Goal: Task Accomplishment & Management: Manage account settings

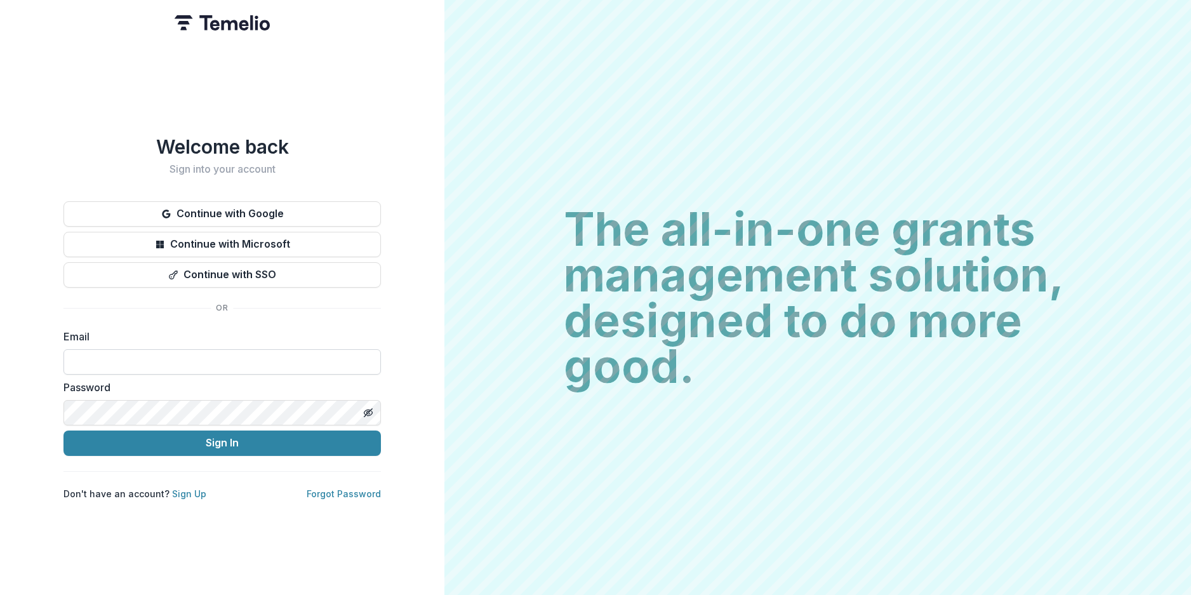
click at [152, 361] on input at bounding box center [221, 361] width 317 height 25
type input "**********"
click at [362, 411] on button "Toggle password visibility" at bounding box center [368, 413] width 20 height 20
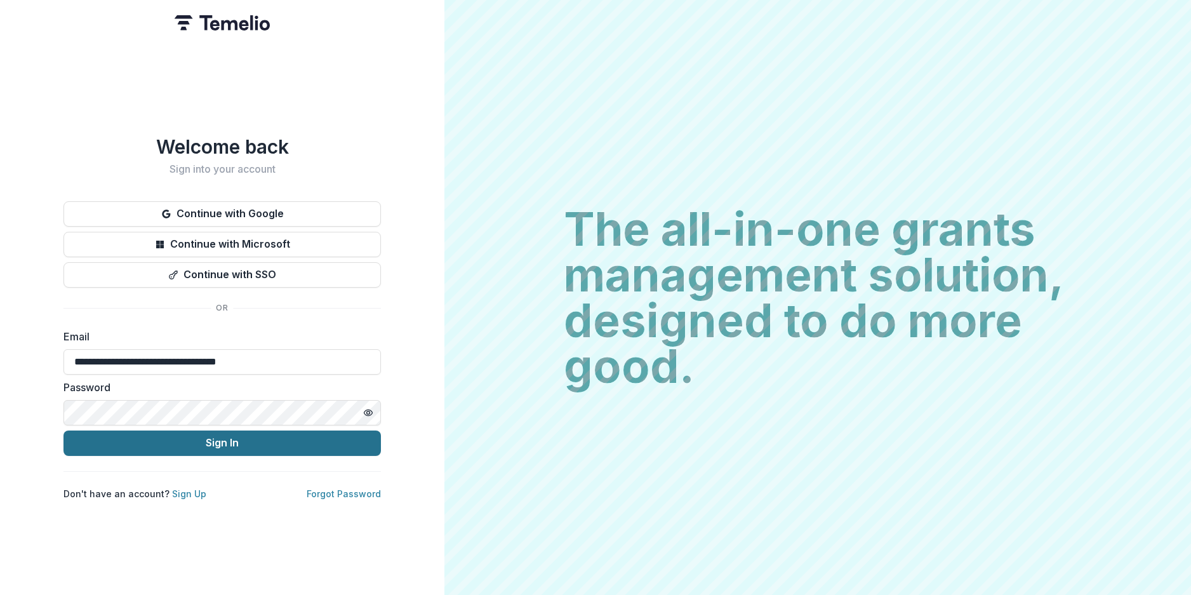
click at [312, 431] on button "Sign In" at bounding box center [221, 443] width 317 height 25
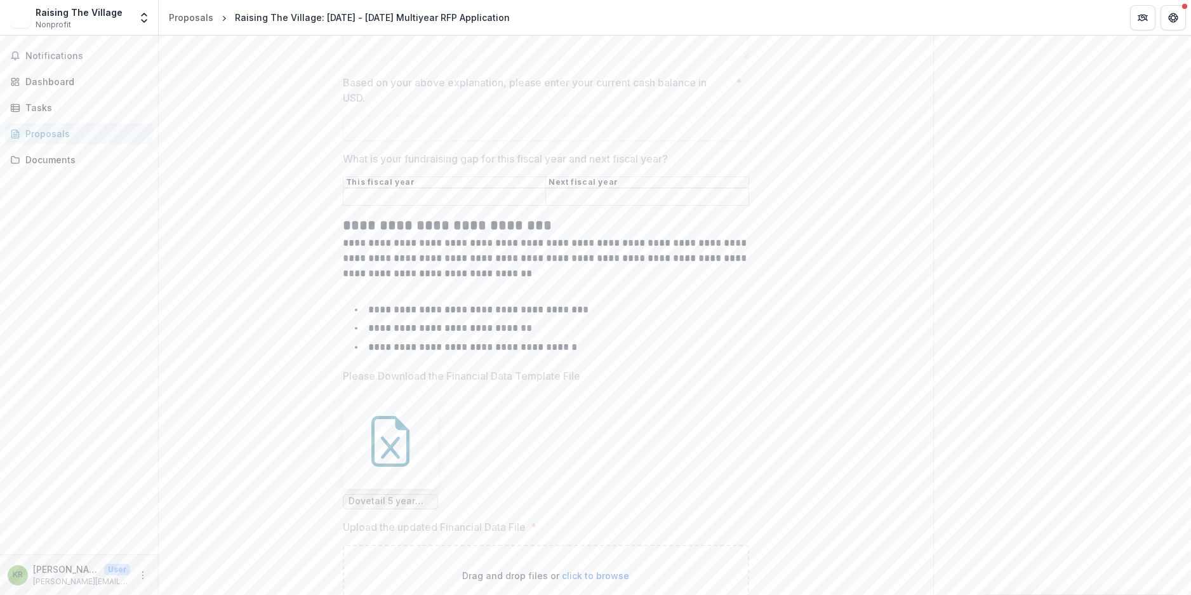
scroll to position [5588, 0]
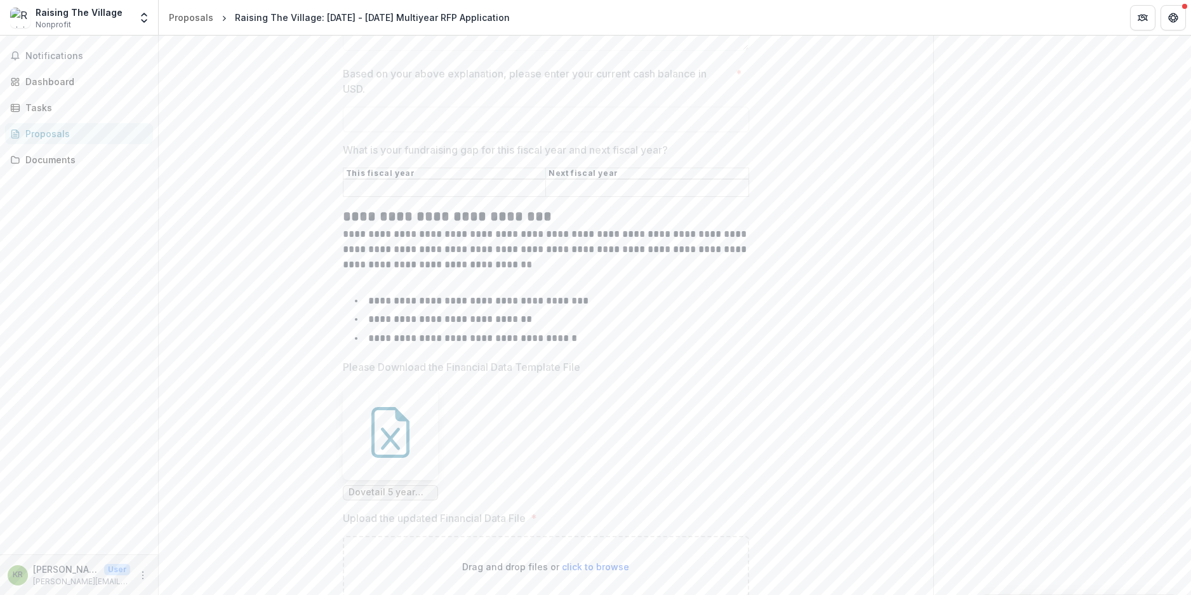
click at [403, 423] on icon at bounding box center [390, 432] width 51 height 51
